Goal: Task Accomplishment & Management: Use online tool/utility

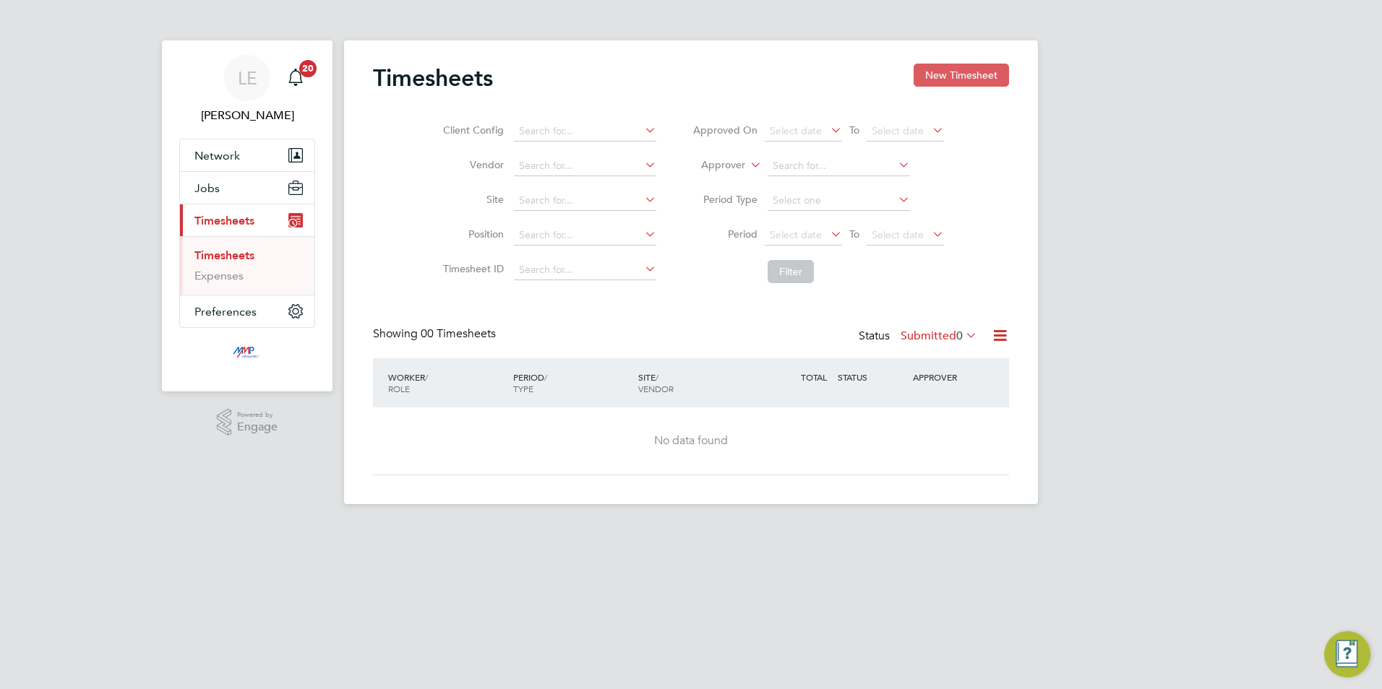
click at [939, 67] on button "New Timesheet" at bounding box center [960, 75] width 95 height 23
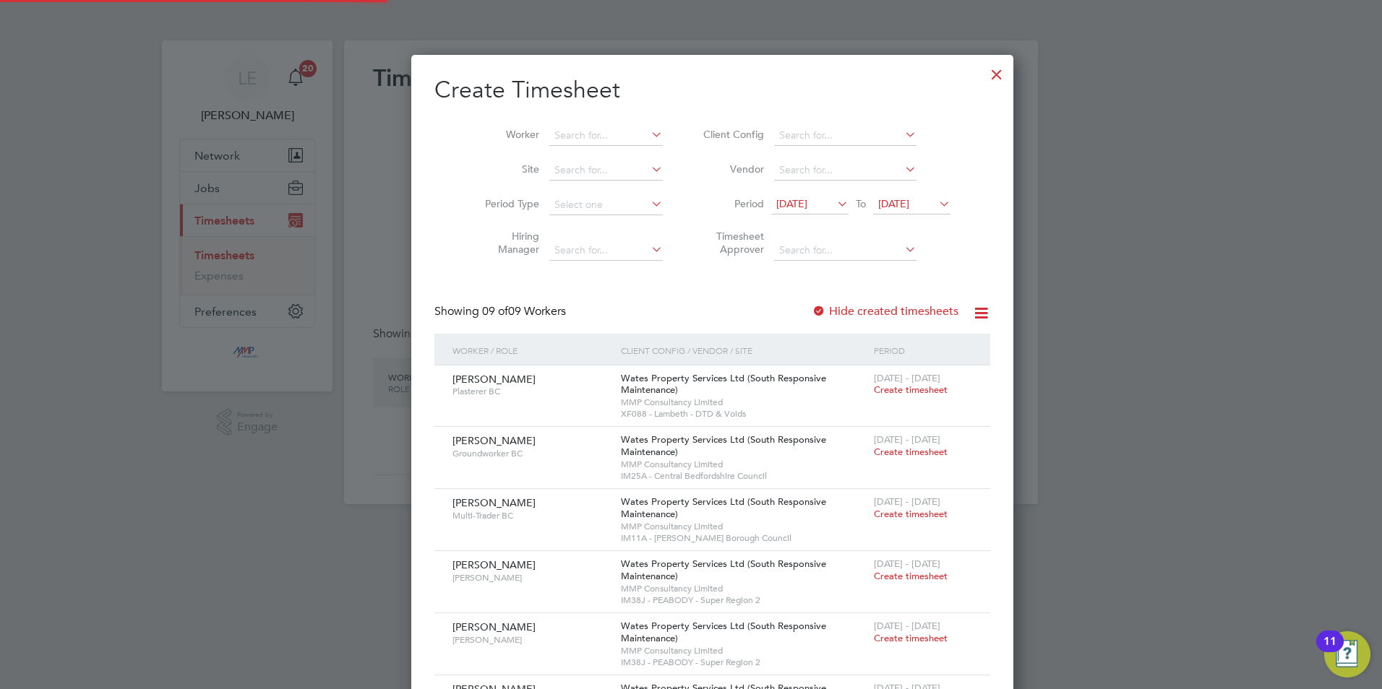
scroll to position [899, 559]
click at [797, 209] on span "[DATE]" at bounding box center [791, 203] width 31 height 13
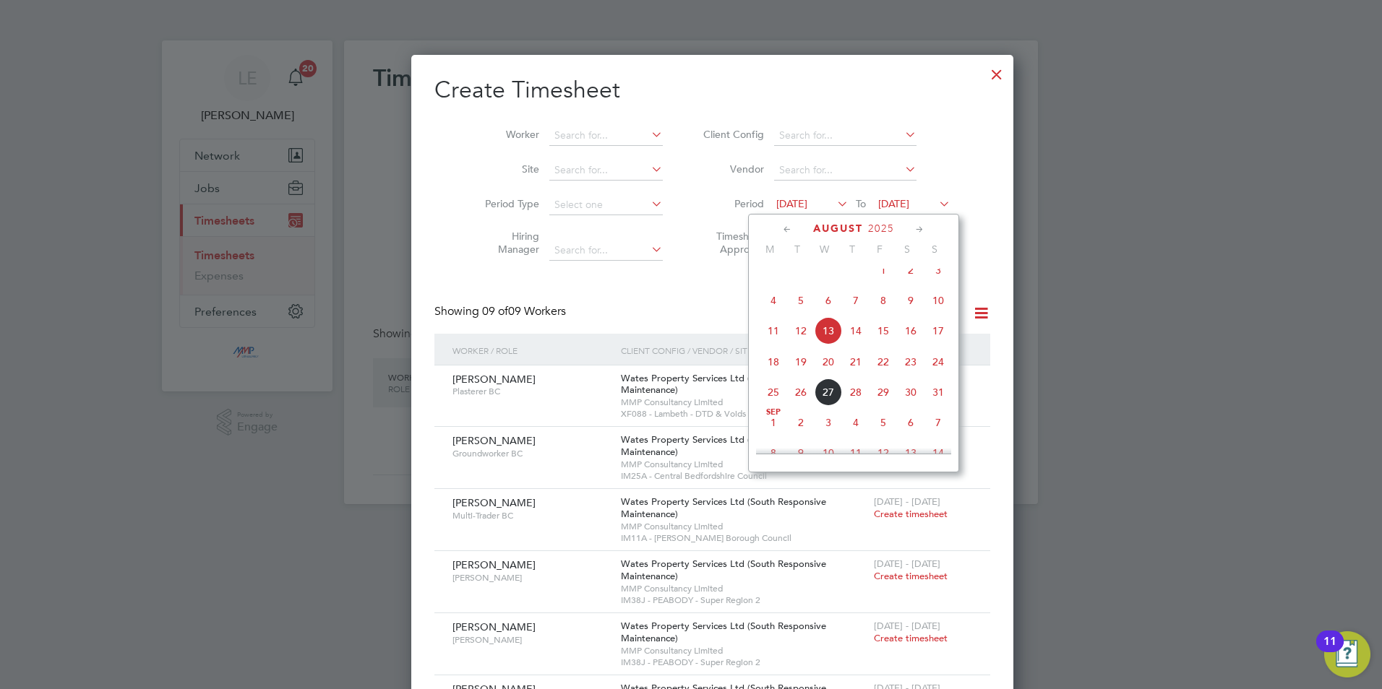
click at [904, 336] on span "16" at bounding box center [910, 330] width 27 height 27
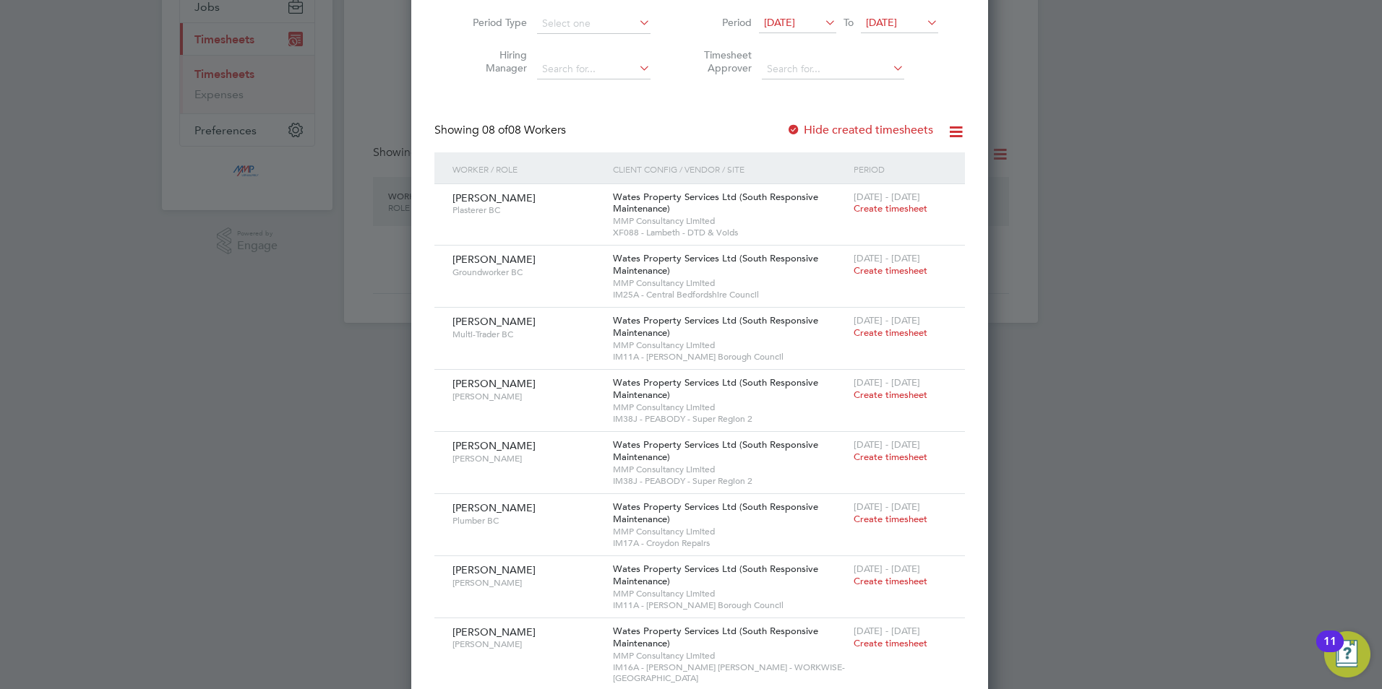
scroll to position [202, 0]
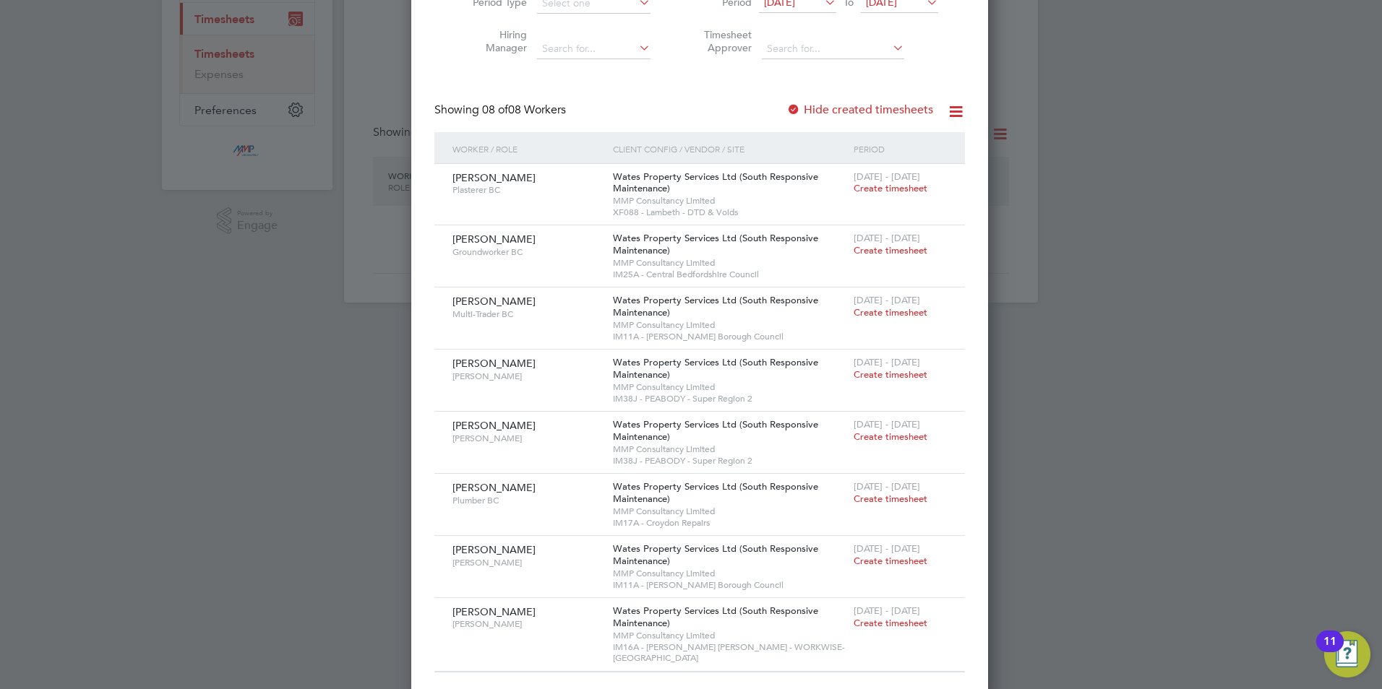
click at [1069, 369] on div at bounding box center [691, 344] width 1382 height 689
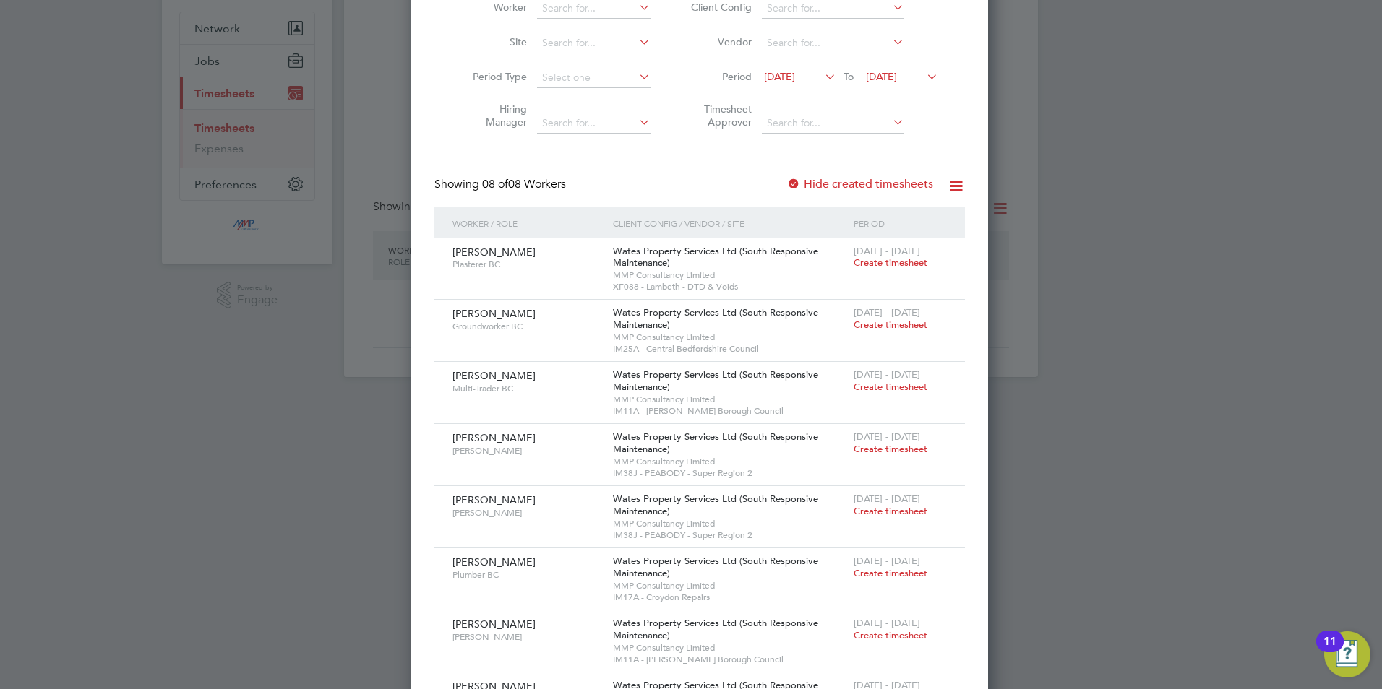
scroll to position [0, 0]
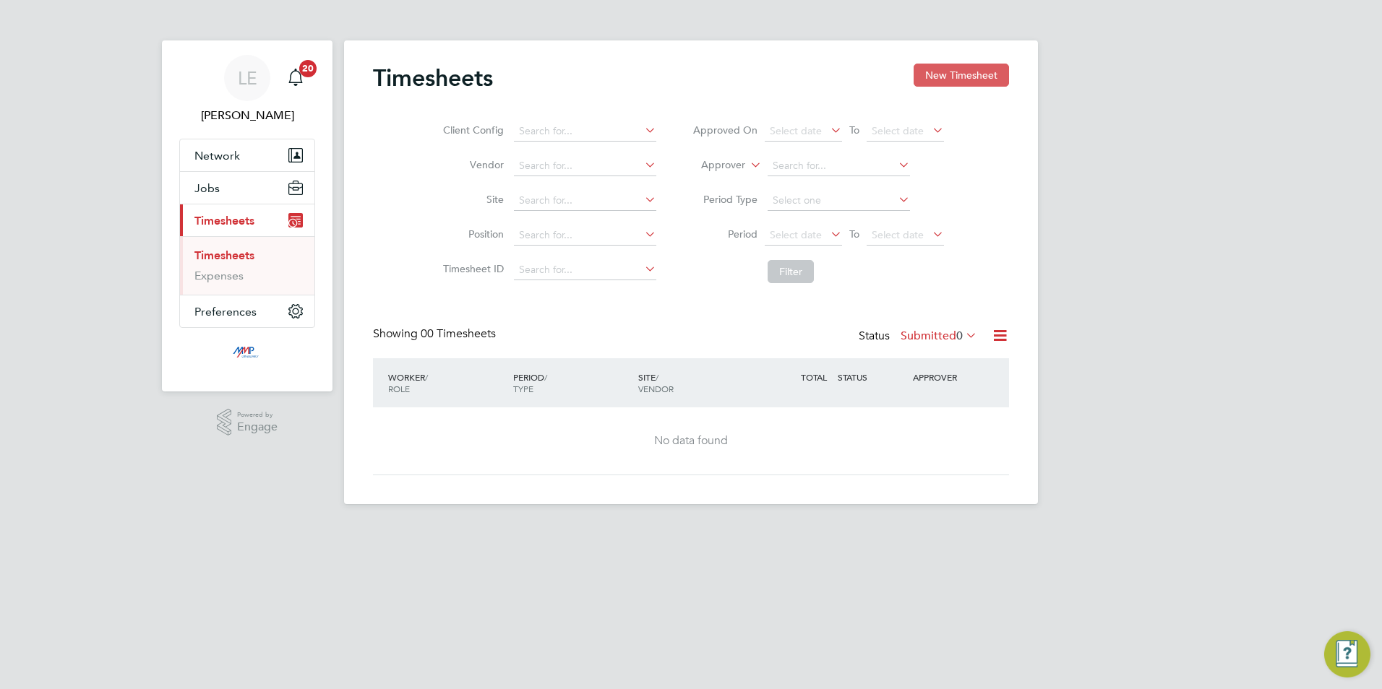
click at [949, 77] on button "New Timesheet" at bounding box center [960, 75] width 95 height 23
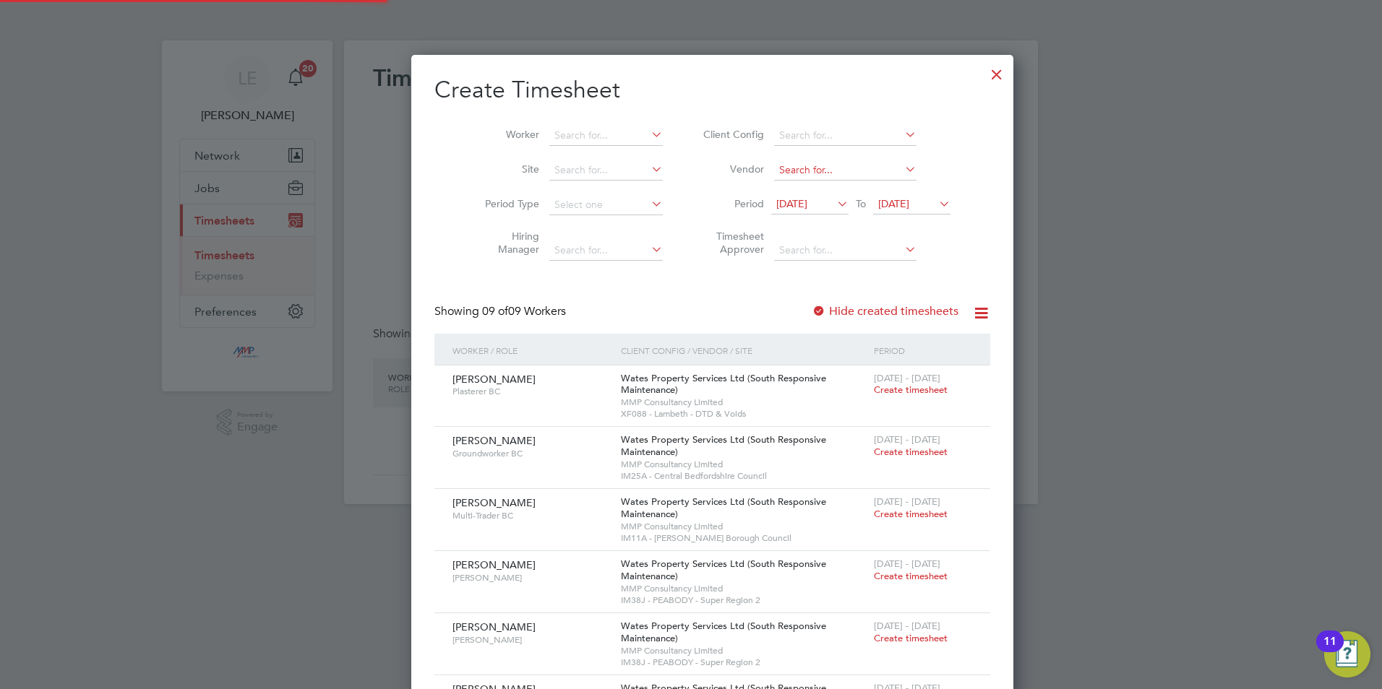
scroll to position [899, 559]
click at [984, 73] on div at bounding box center [997, 71] width 26 height 26
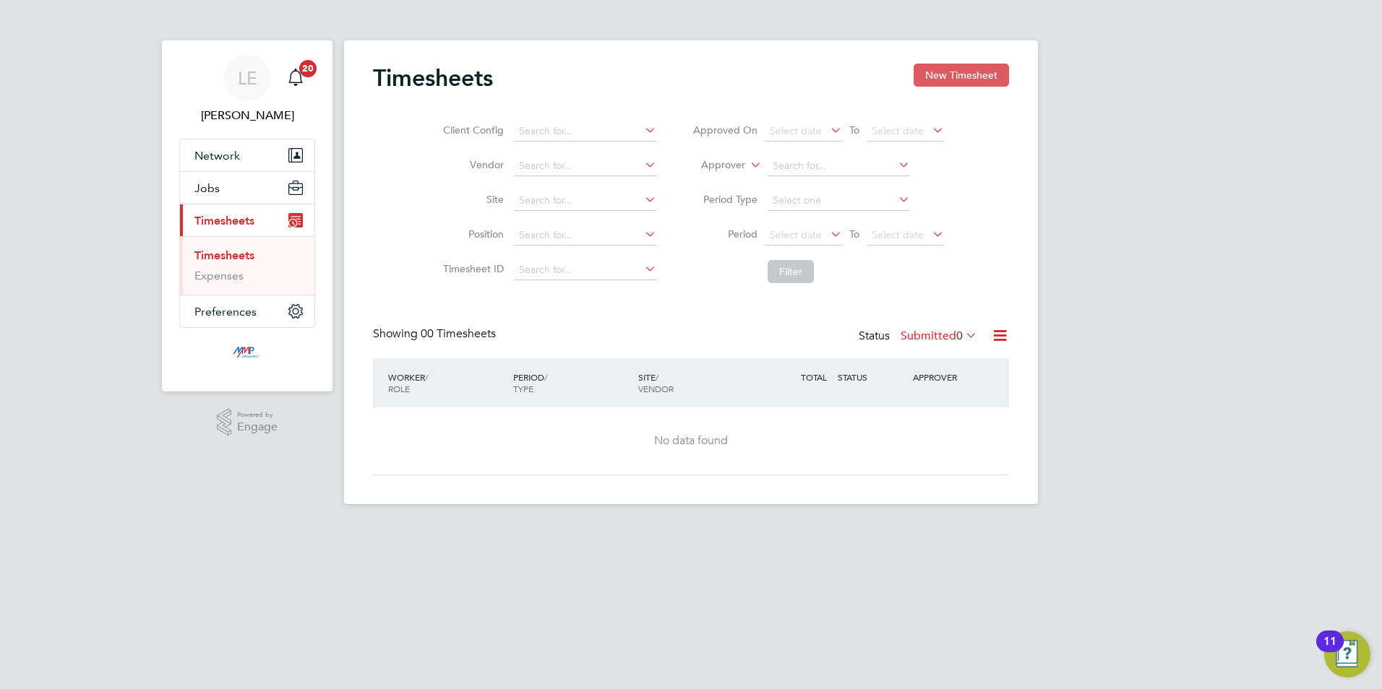
click at [961, 68] on button "New Timesheet" at bounding box center [960, 75] width 95 height 23
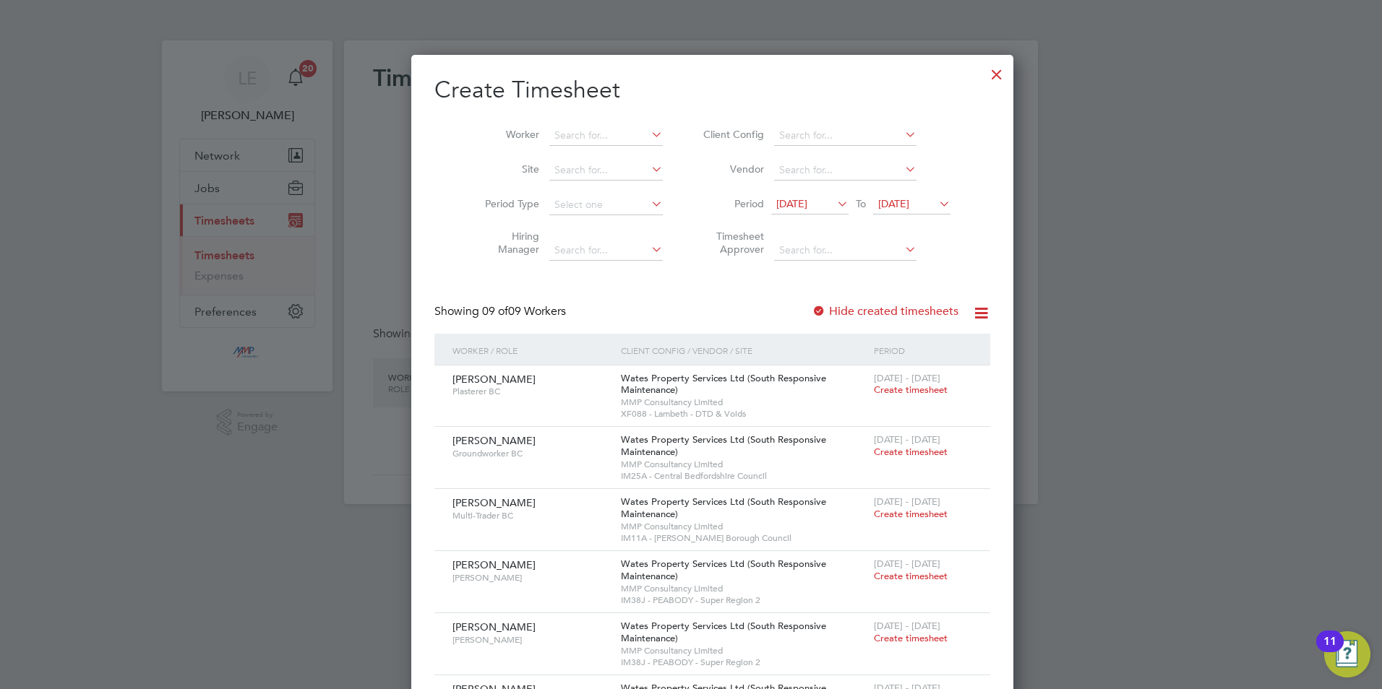
click at [984, 79] on div at bounding box center [997, 71] width 26 height 26
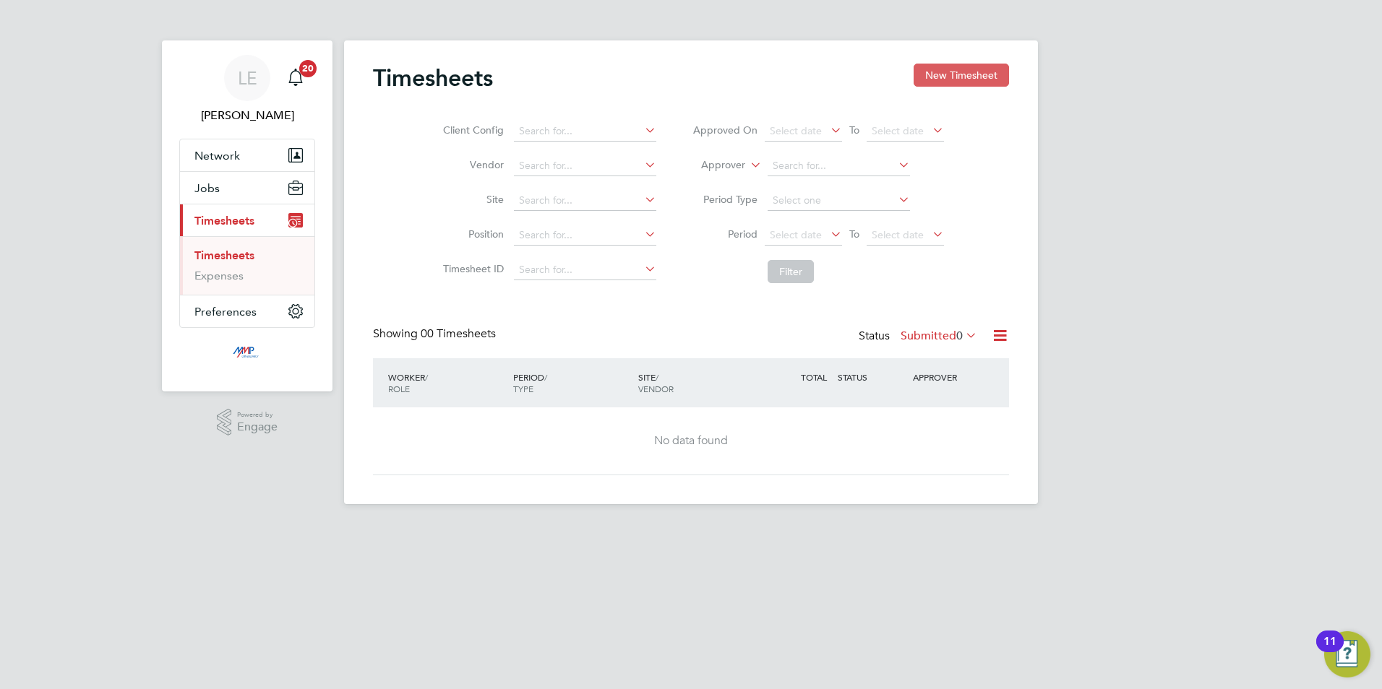
click at [963, 80] on button "New Timesheet" at bounding box center [960, 75] width 95 height 23
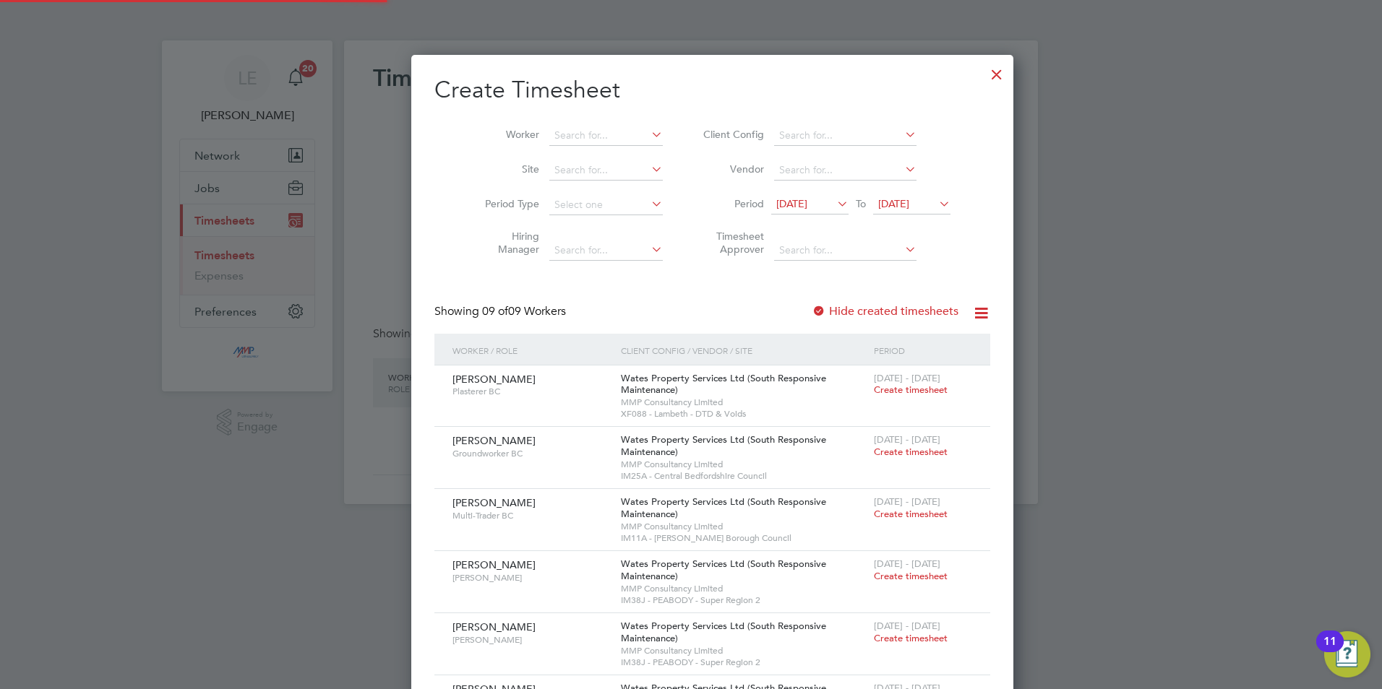
scroll to position [899, 559]
click at [984, 69] on div at bounding box center [997, 71] width 26 height 26
